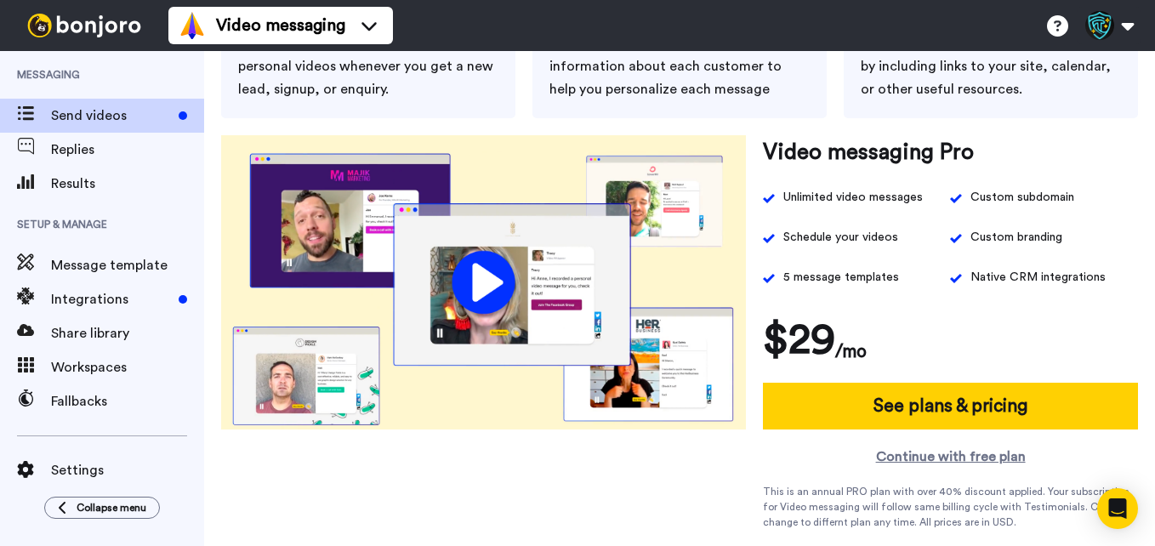
scroll to position [258, 0]
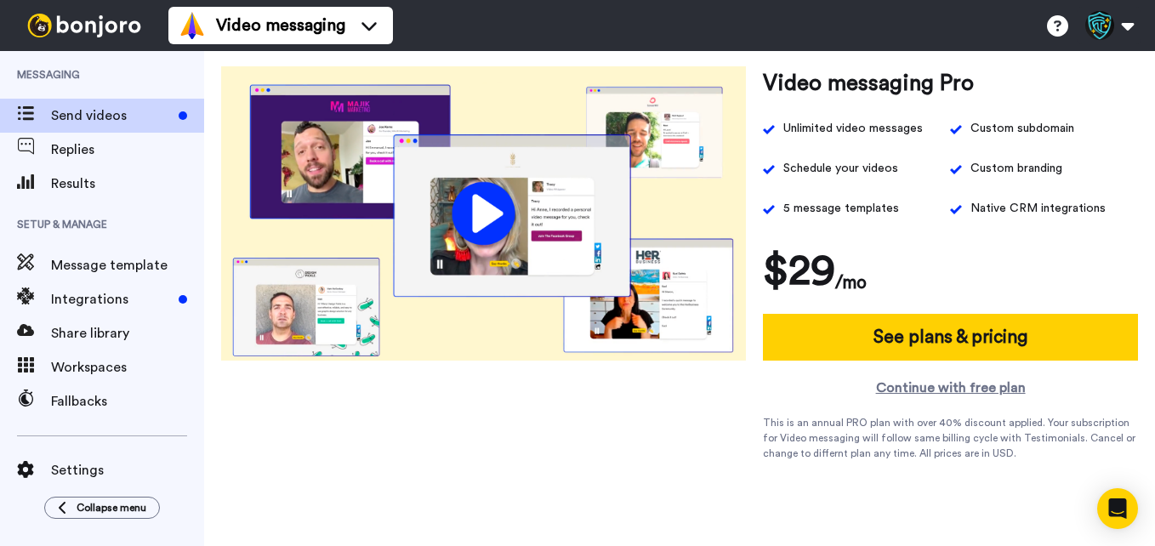
click at [477, 223] on video at bounding box center [483, 213] width 525 height 294
click at [368, 286] on video at bounding box center [483, 213] width 525 height 294
click at [717, 174] on video at bounding box center [483, 213] width 525 height 294
click at [409, 255] on video at bounding box center [483, 213] width 525 height 294
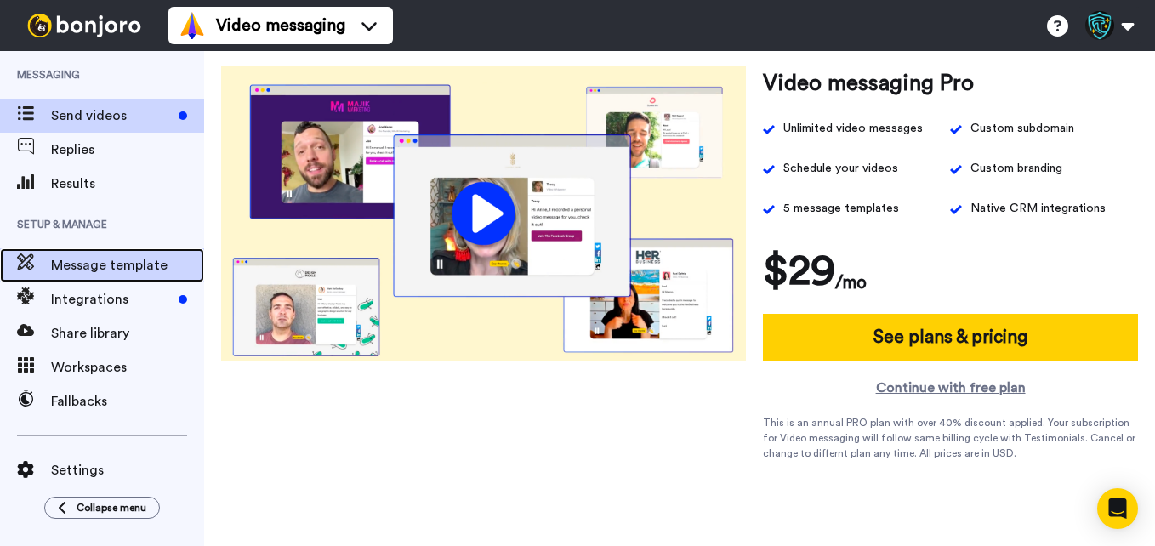
click at [96, 265] on span "Message template" at bounding box center [127, 265] width 153 height 20
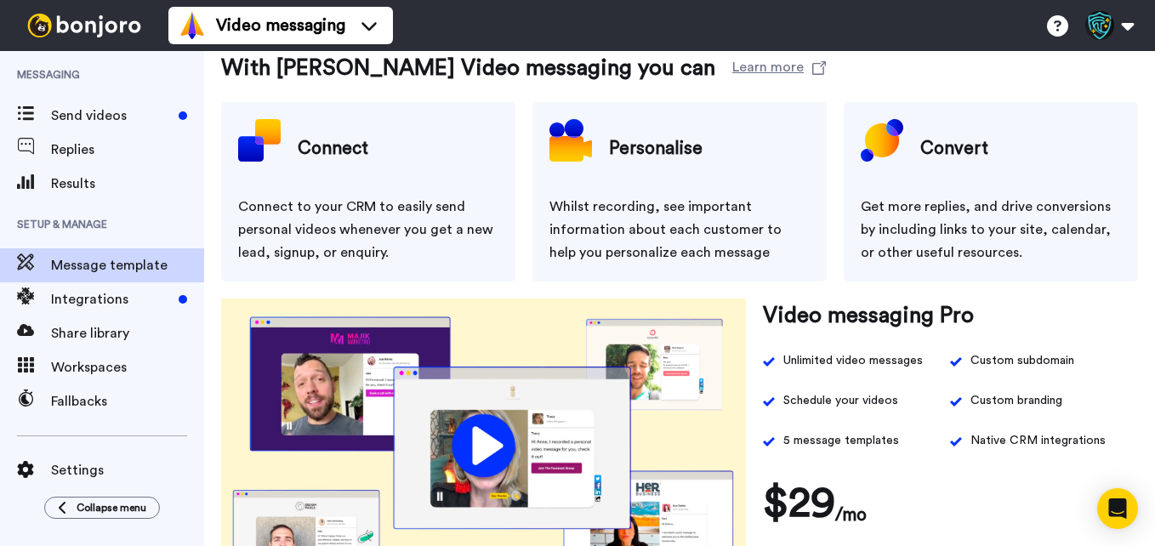
scroll to position [11, 0]
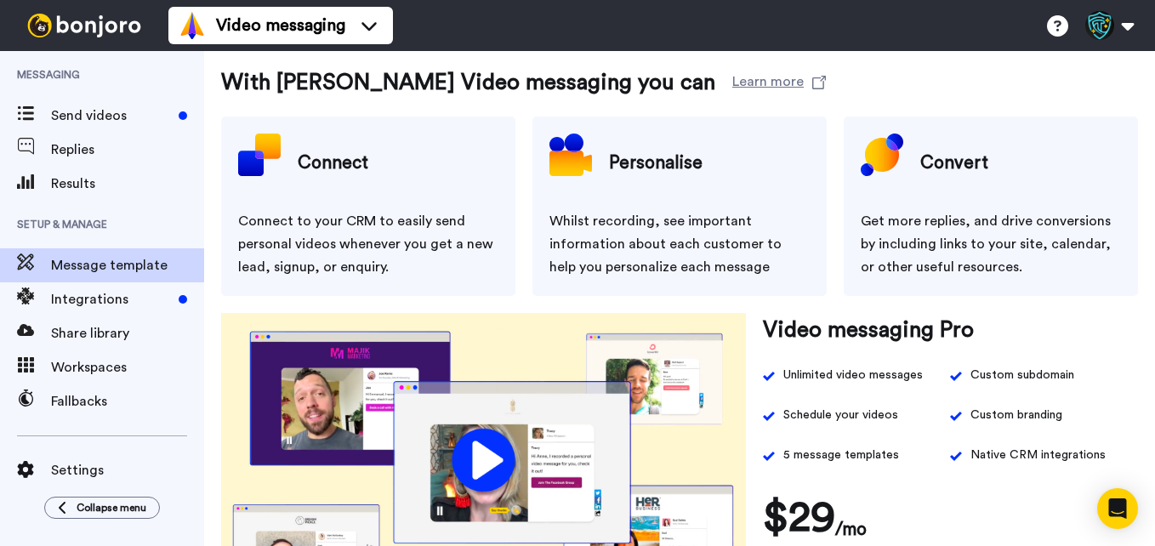
click at [627, 244] on div "Whilst recording, see important information about each customer to help you per…" at bounding box center [680, 244] width 260 height 69
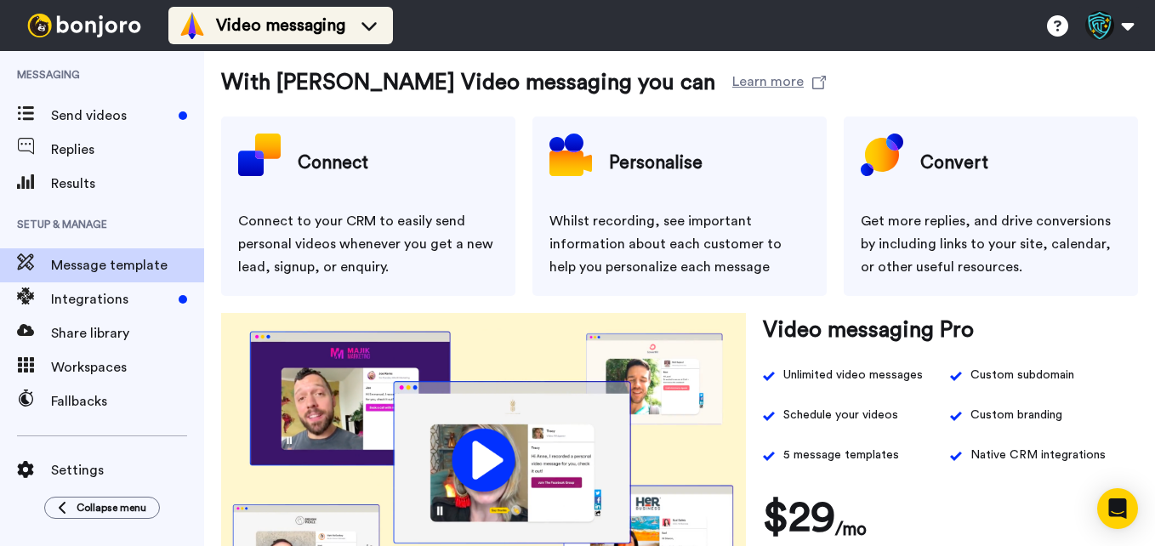
click at [368, 27] on icon at bounding box center [369, 26] width 15 height 9
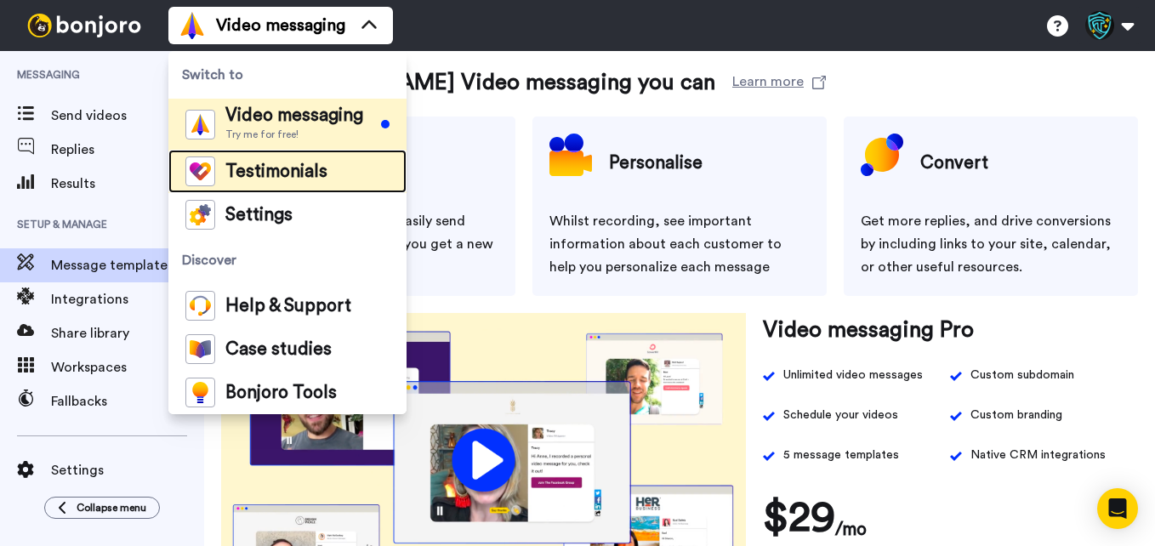
click at [296, 169] on span "Testimonials" at bounding box center [276, 171] width 102 height 17
